Goal: Answer question/provide support: Share knowledge or assist other users

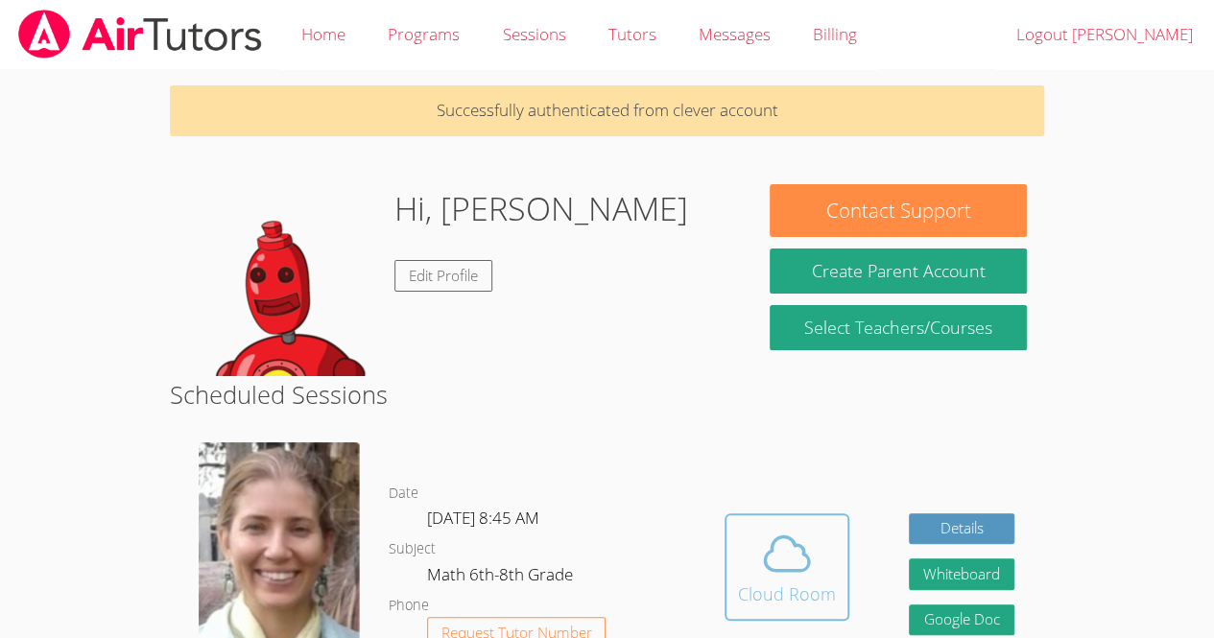
click at [806, 548] on icon at bounding box center [787, 554] width 54 height 54
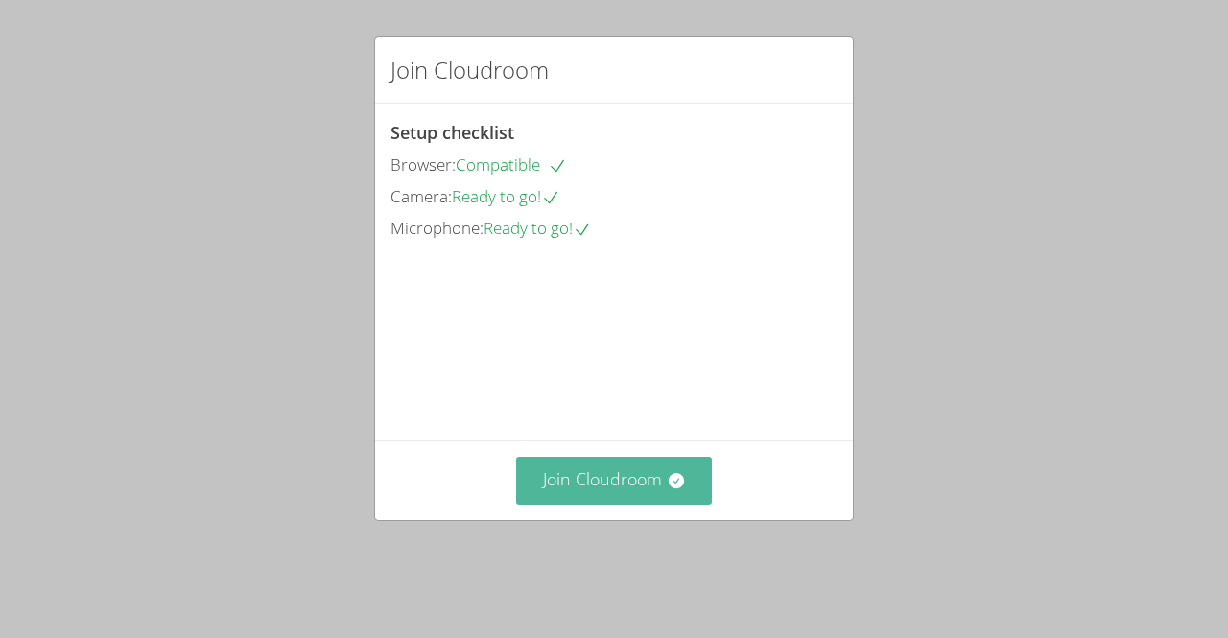
click at [644, 504] on button "Join Cloudroom" at bounding box center [614, 480] width 197 height 47
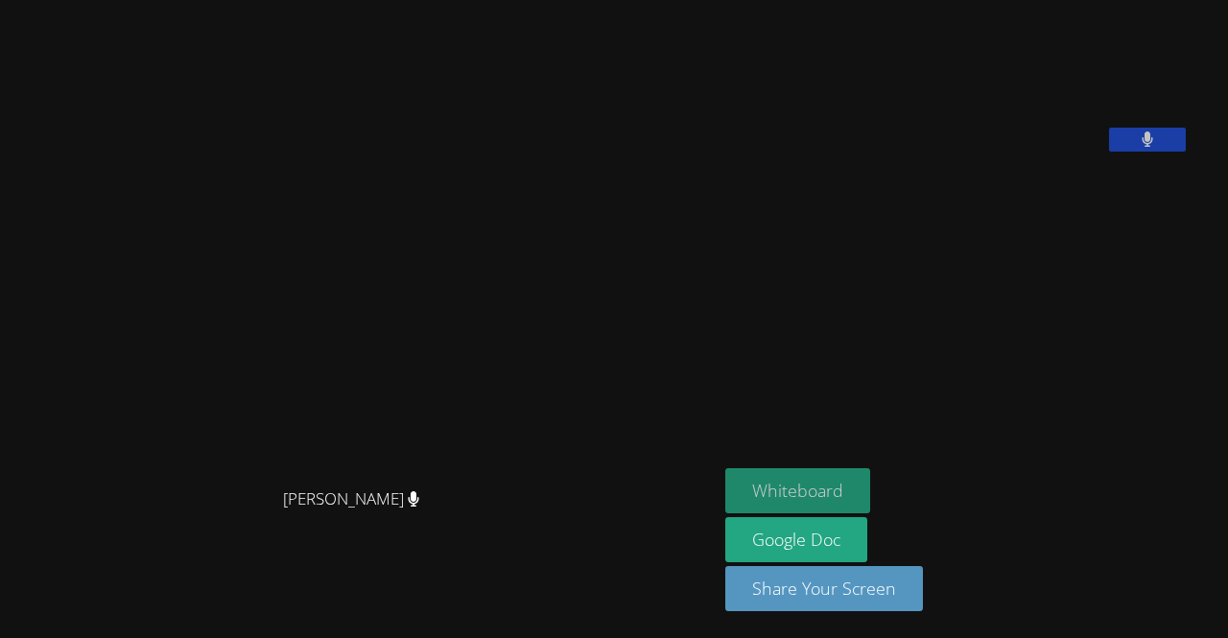
click at [811, 486] on button "Whiteboard" at bounding box center [797, 490] width 145 height 45
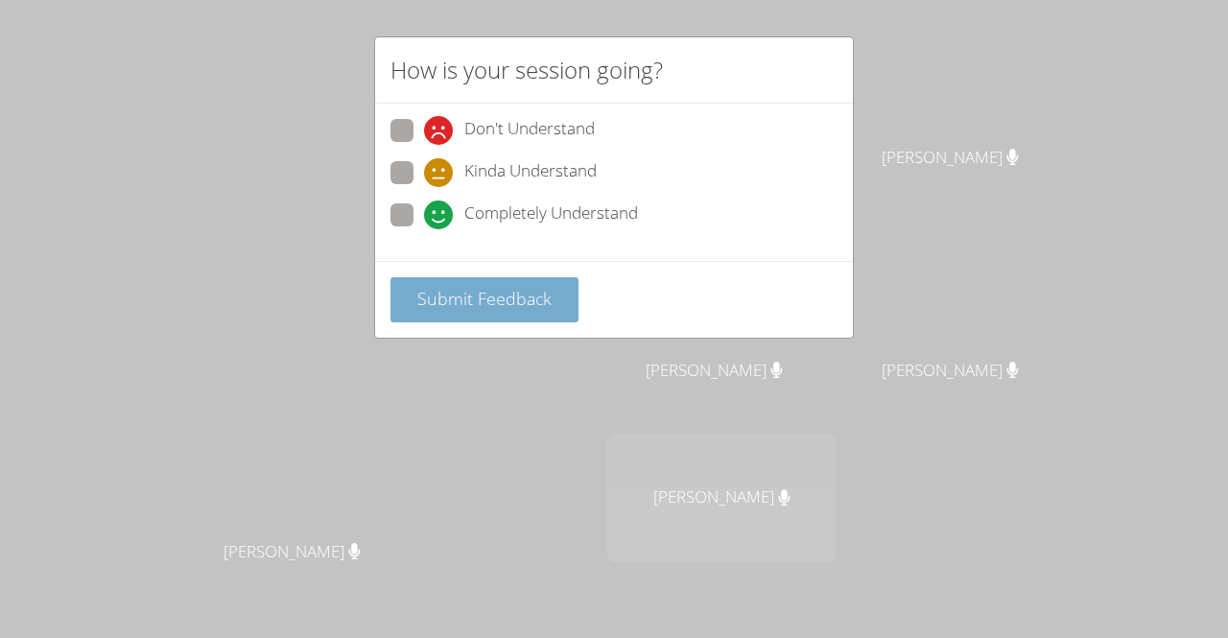
click at [445, 293] on span "Submit Feedback" at bounding box center [484, 298] width 134 height 23
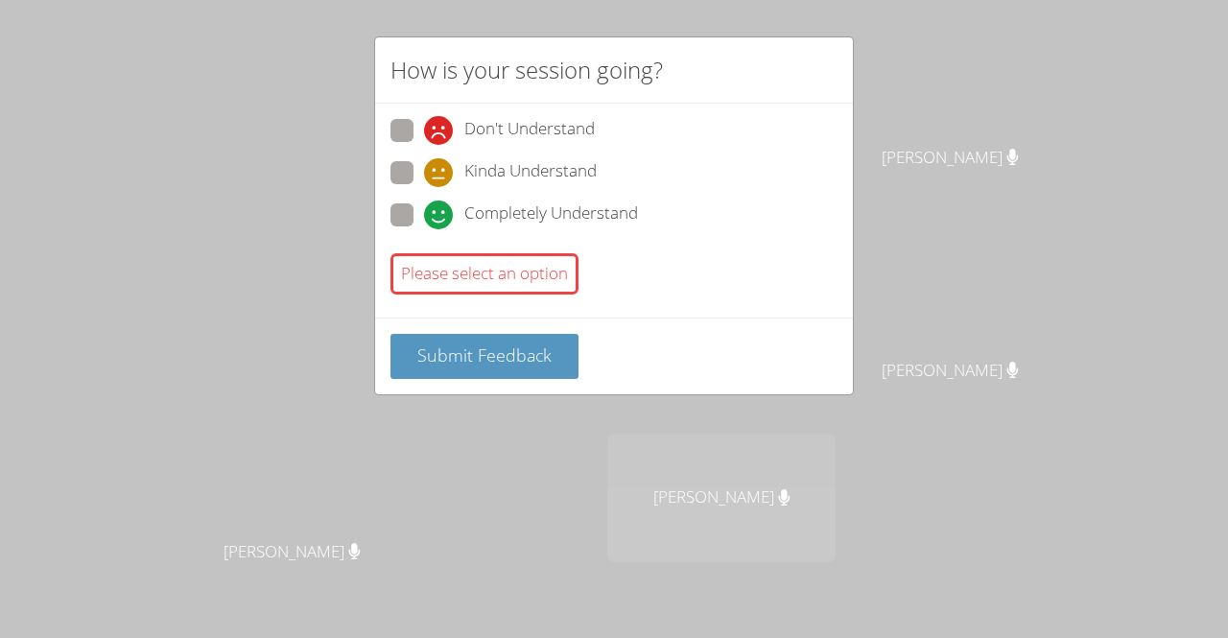
click at [424, 229] on span at bounding box center [424, 229] width 0 height 0
click at [424, 207] on input "Completely Understand" at bounding box center [432, 211] width 16 height 16
radio input "true"
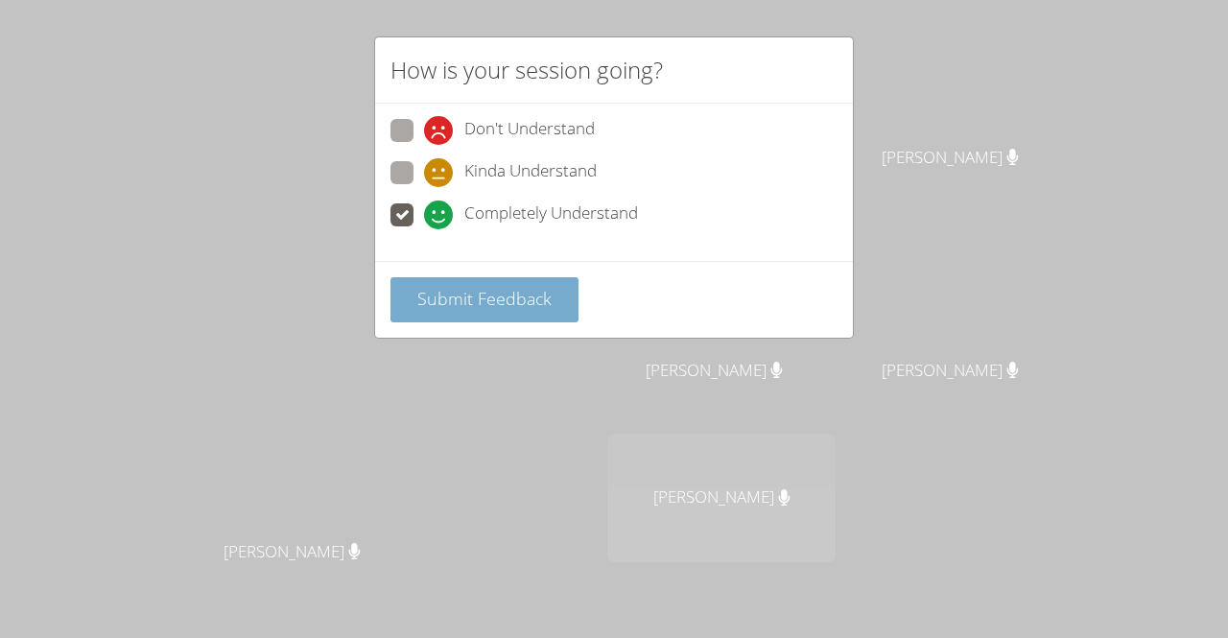
click at [455, 301] on span "Submit Feedback" at bounding box center [484, 298] width 134 height 23
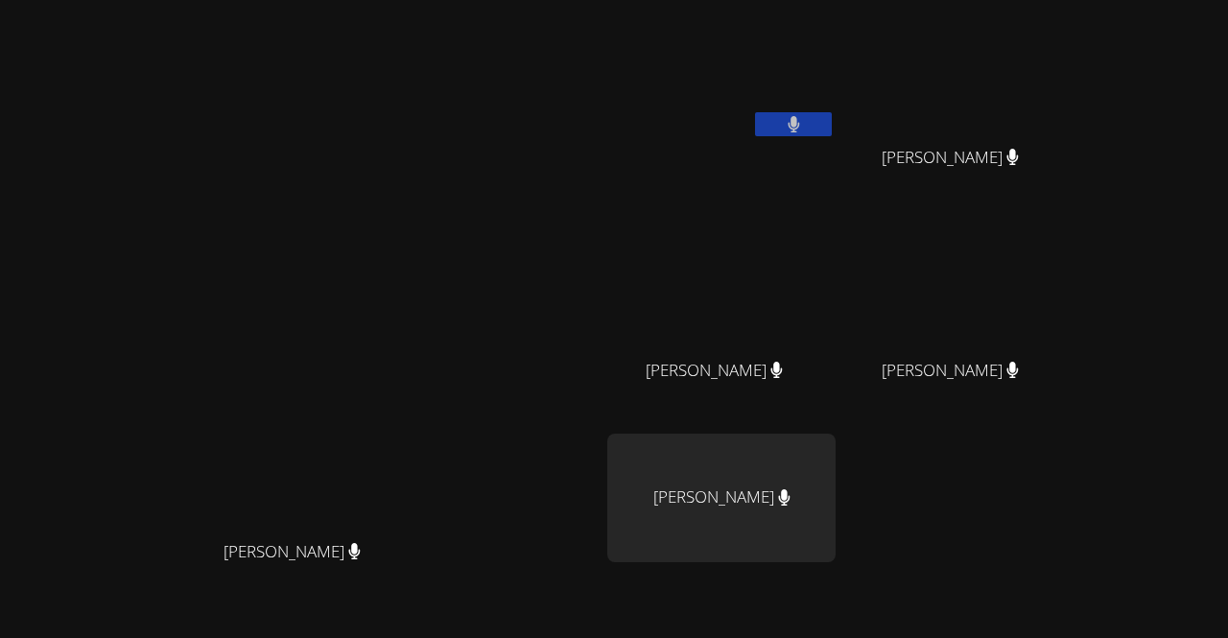
scroll to position [168, 0]
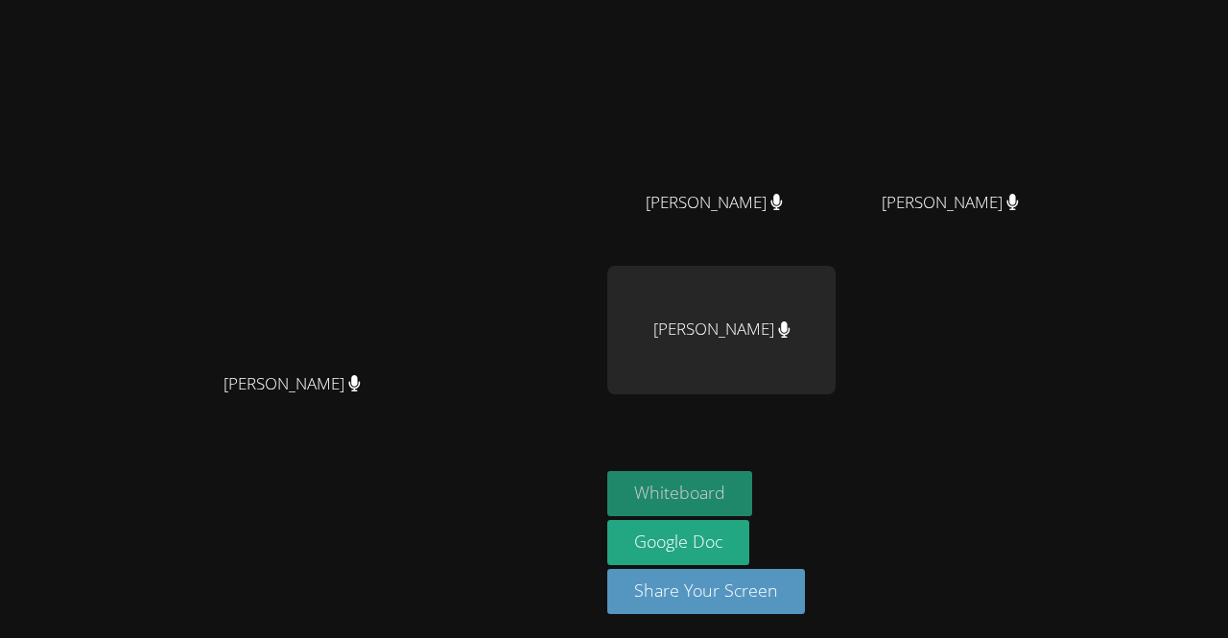
click at [752, 483] on button "Whiteboard" at bounding box center [679, 493] width 145 height 45
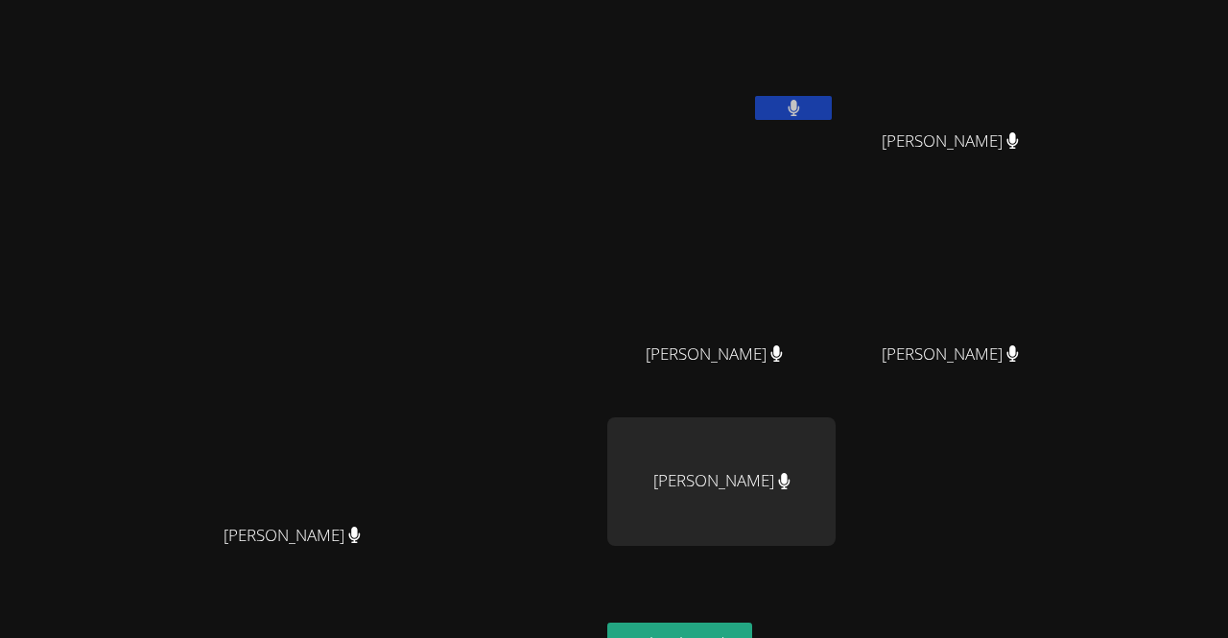
scroll to position [0, 0]
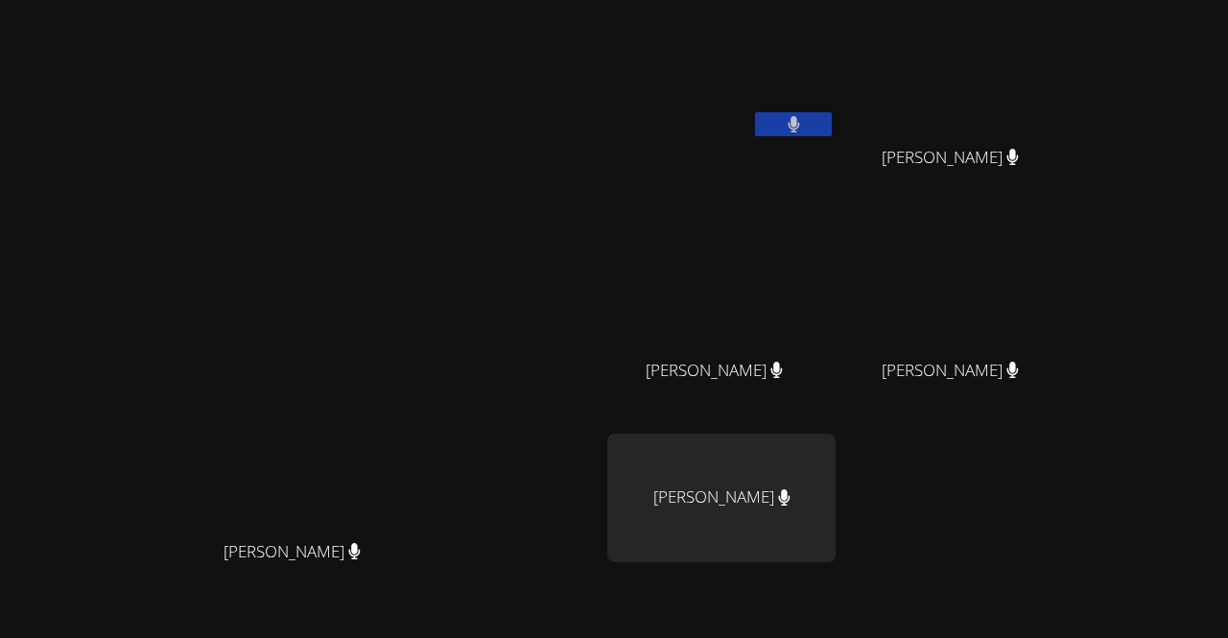
click at [832, 124] on button at bounding box center [793, 124] width 77 height 24
click at [804, 116] on icon at bounding box center [794, 124] width 20 height 16
